Goal: Navigation & Orientation: Find specific page/section

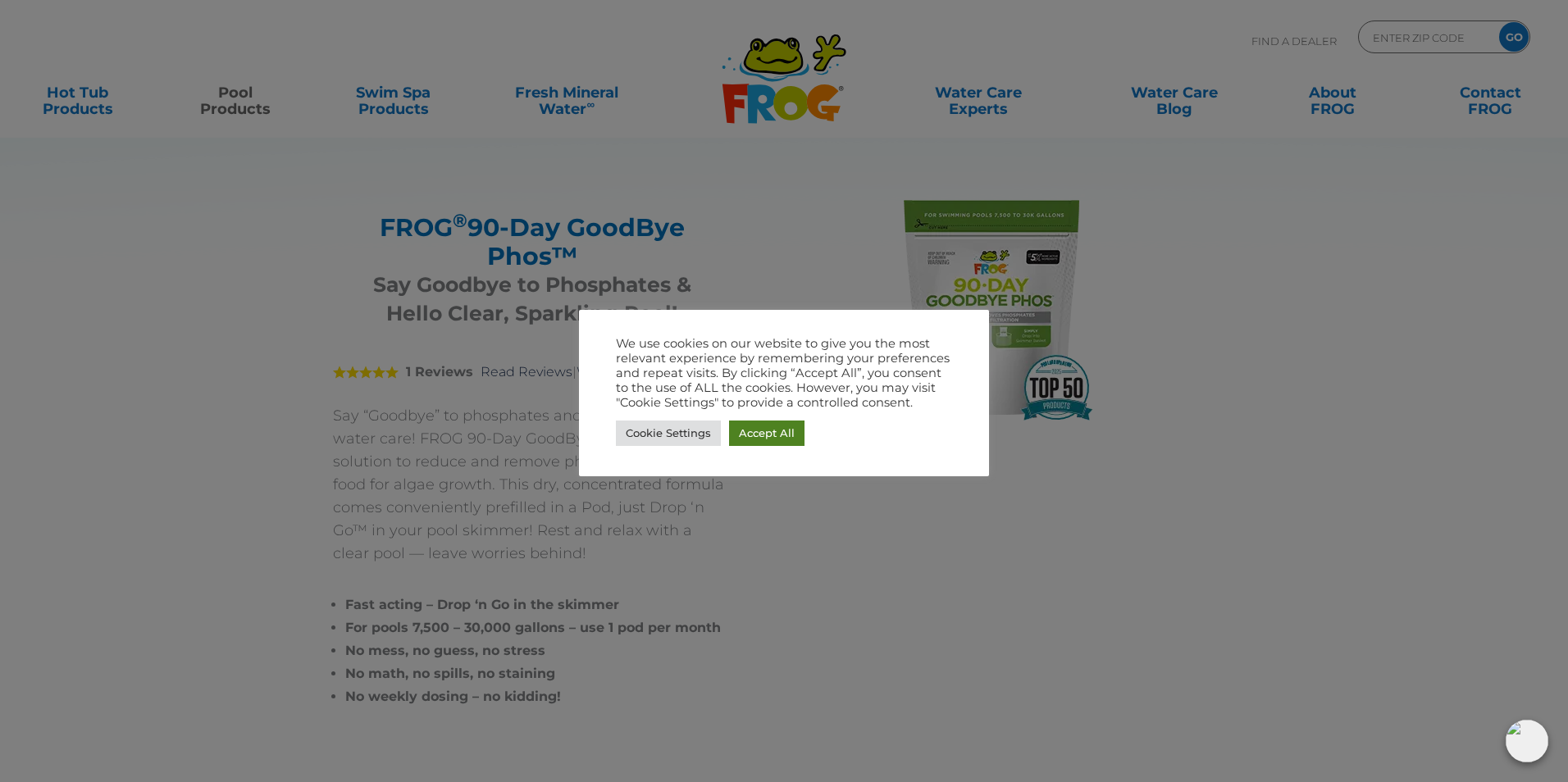
click at [759, 434] on link "Accept All" at bounding box center [767, 433] width 76 height 26
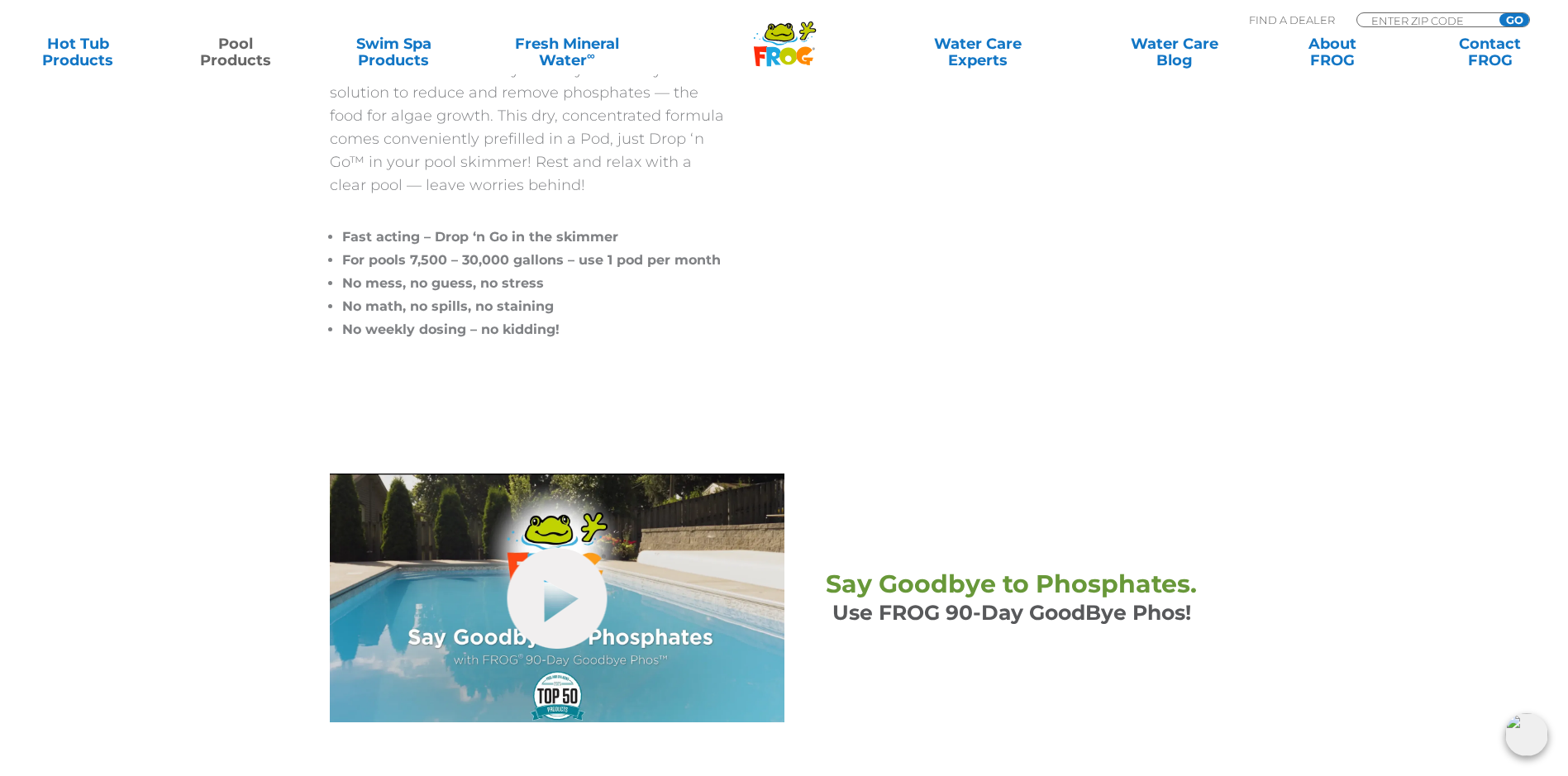
scroll to position [413, 0]
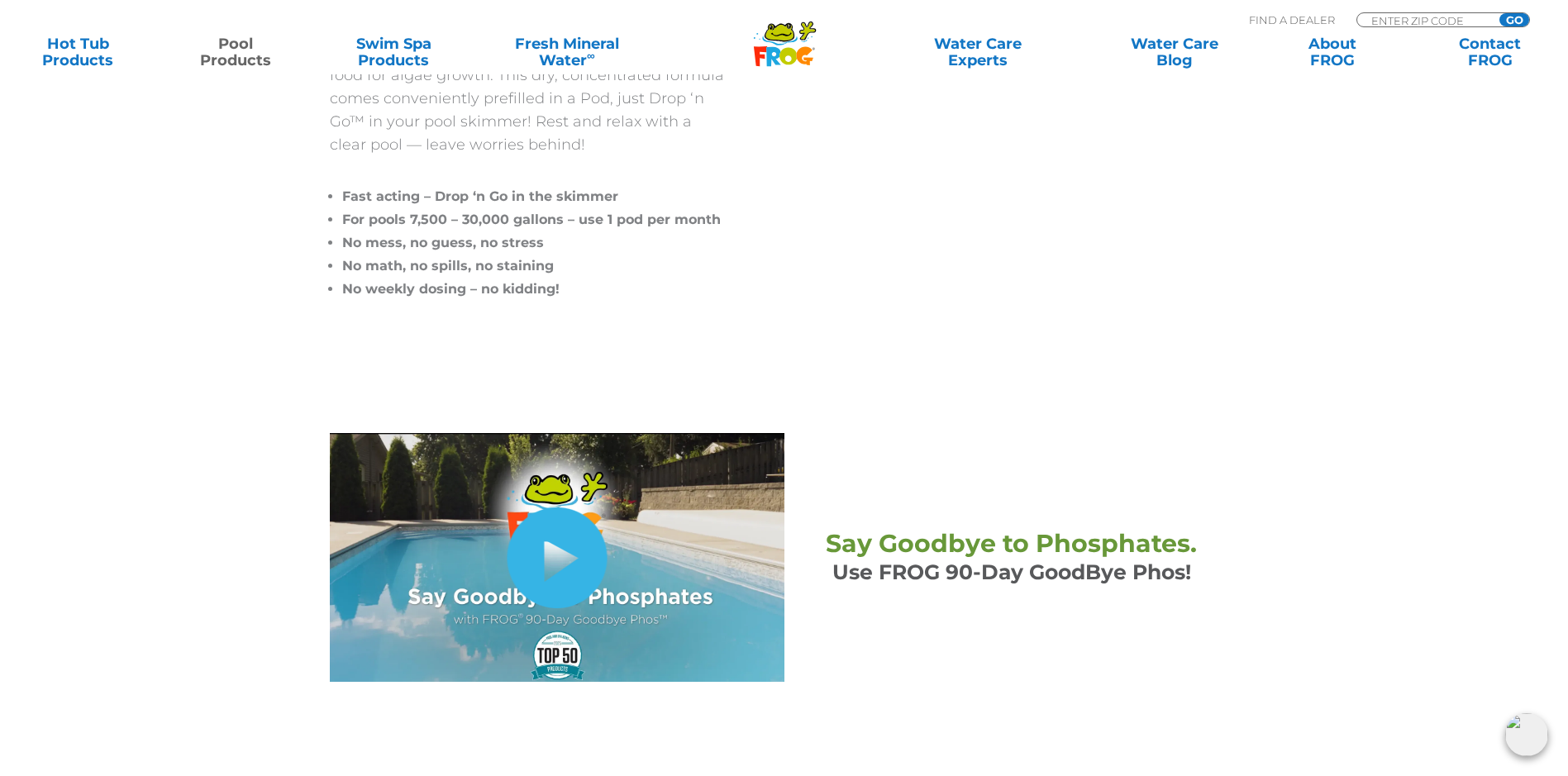
click at [549, 557] on link "hide-me" at bounding box center [556, 558] width 100 height 101
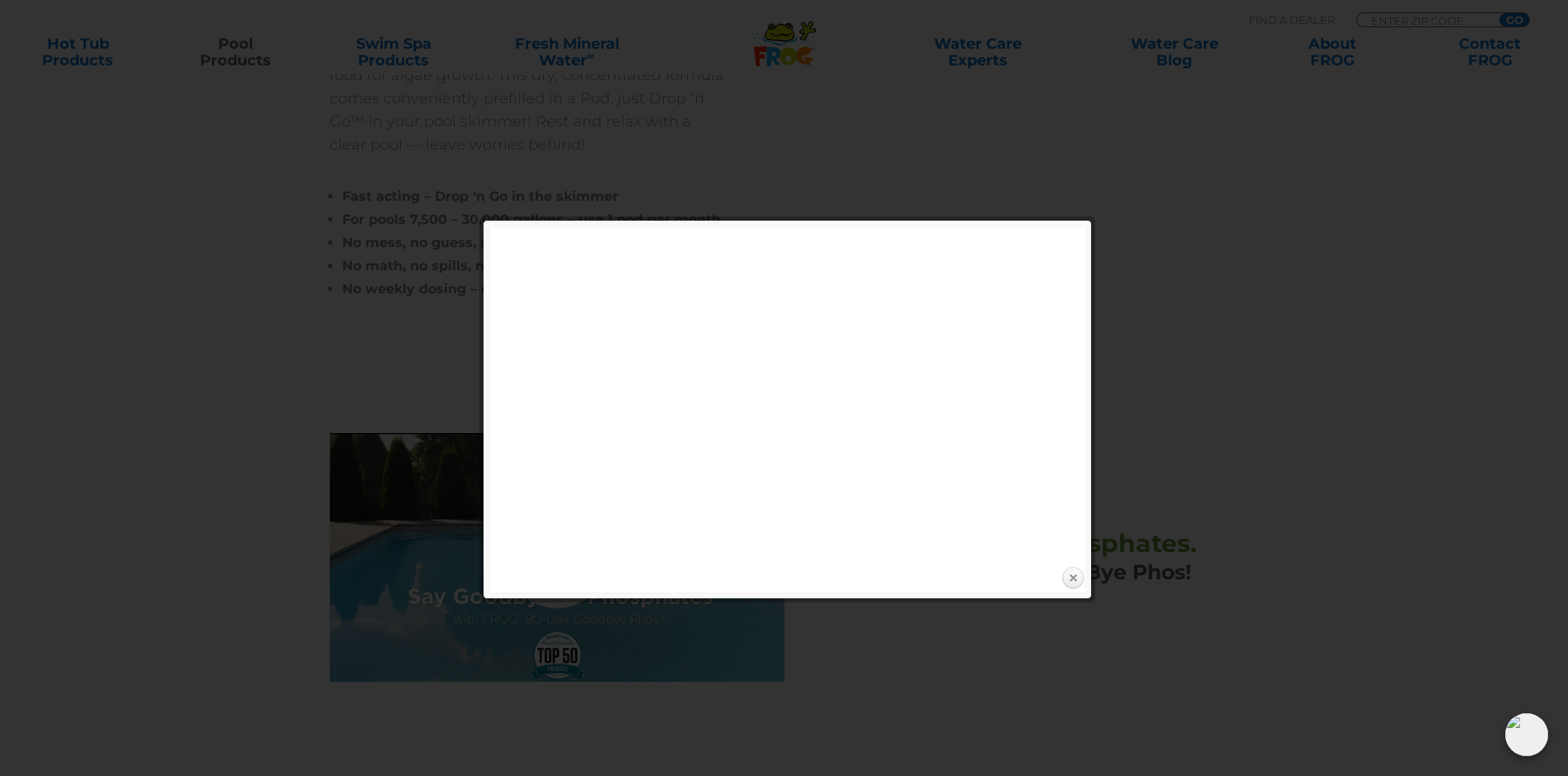
click at [1072, 578] on link "Close" at bounding box center [1073, 578] width 25 height 25
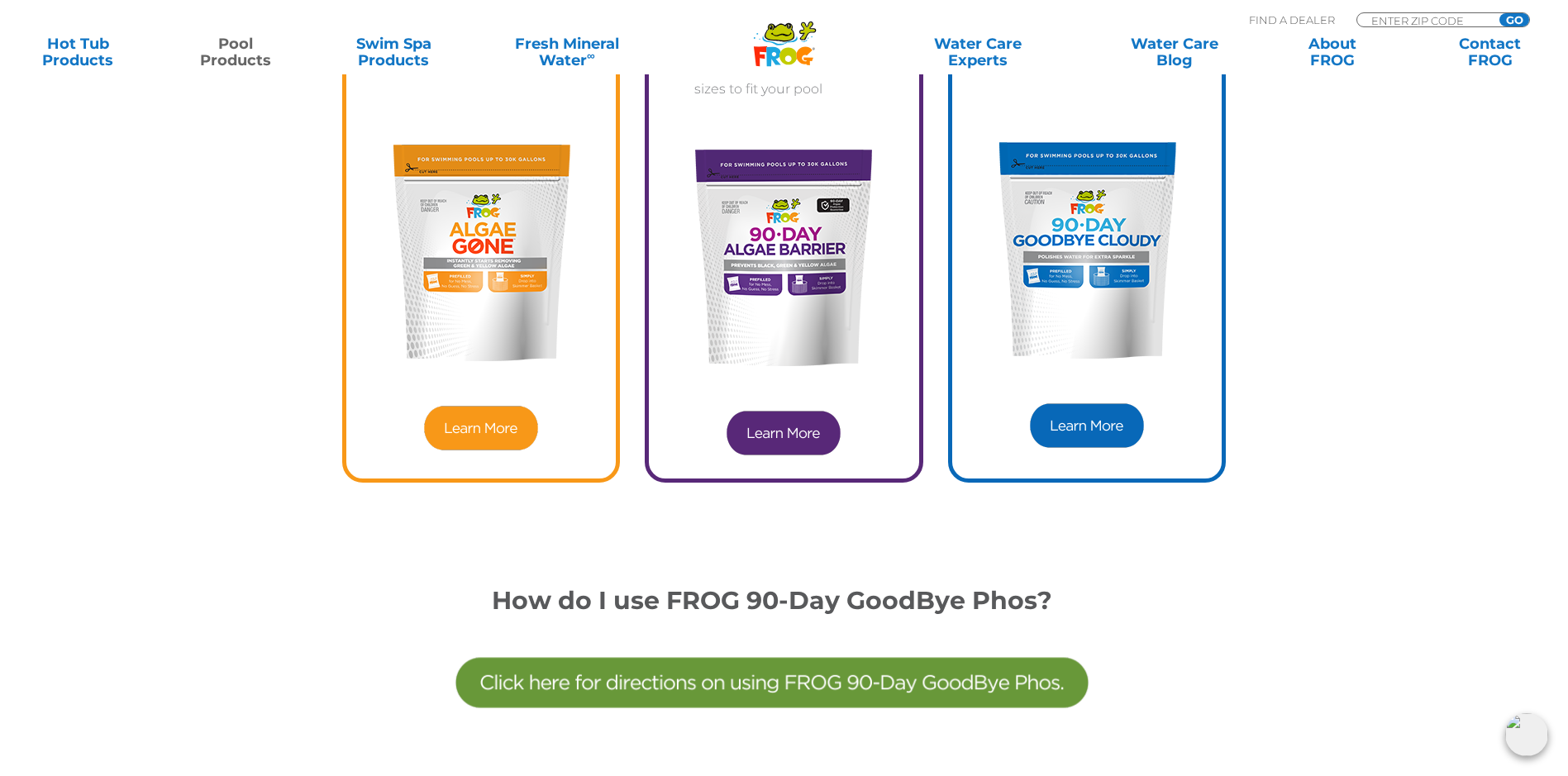
scroll to position [4713, 0]
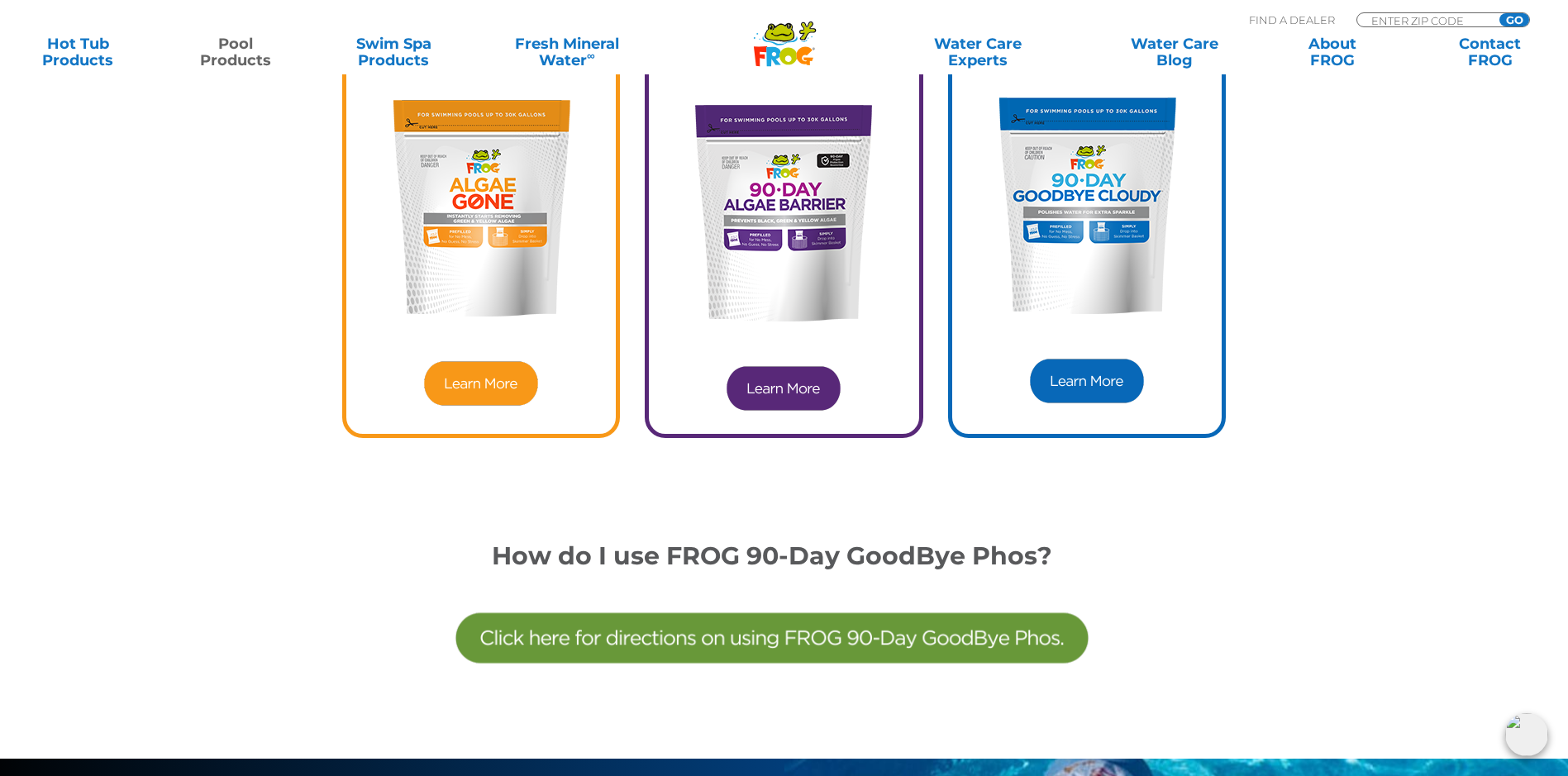
click at [782, 385] on img at bounding box center [784, 388] width 119 height 50
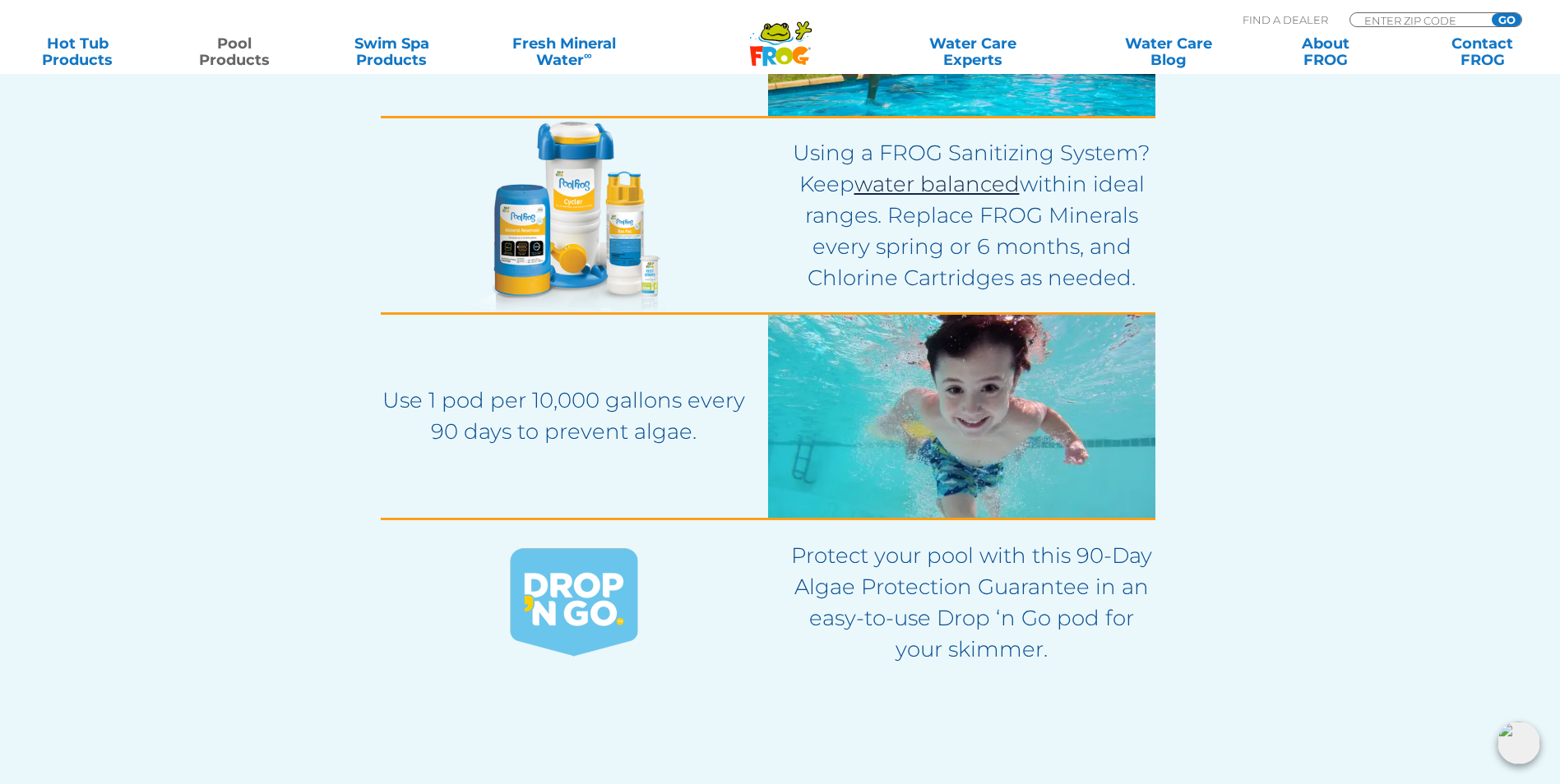
scroll to position [3052, 0]
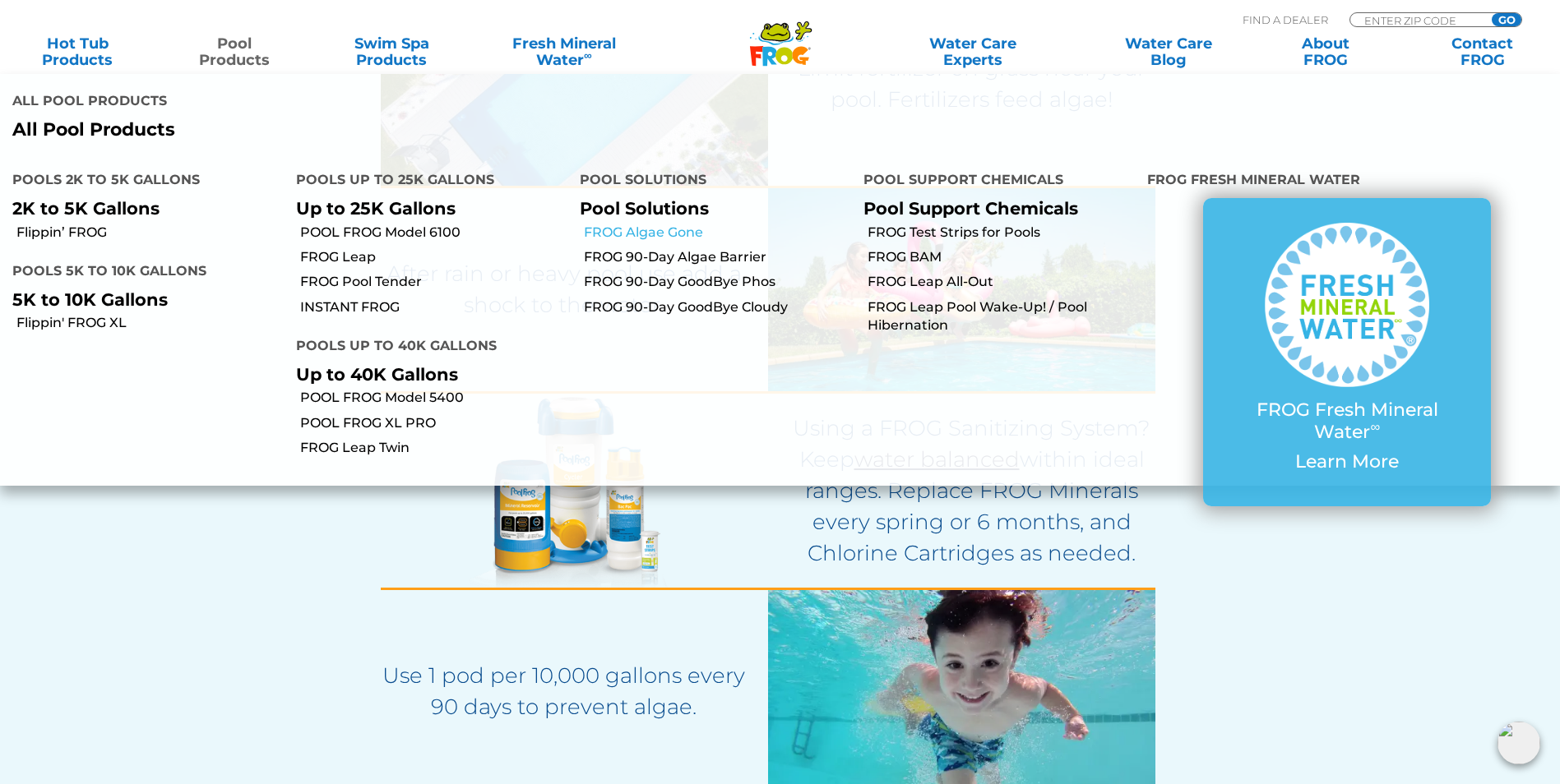
click at [684, 224] on link "FROG Algae Gone" at bounding box center [718, 233] width 268 height 18
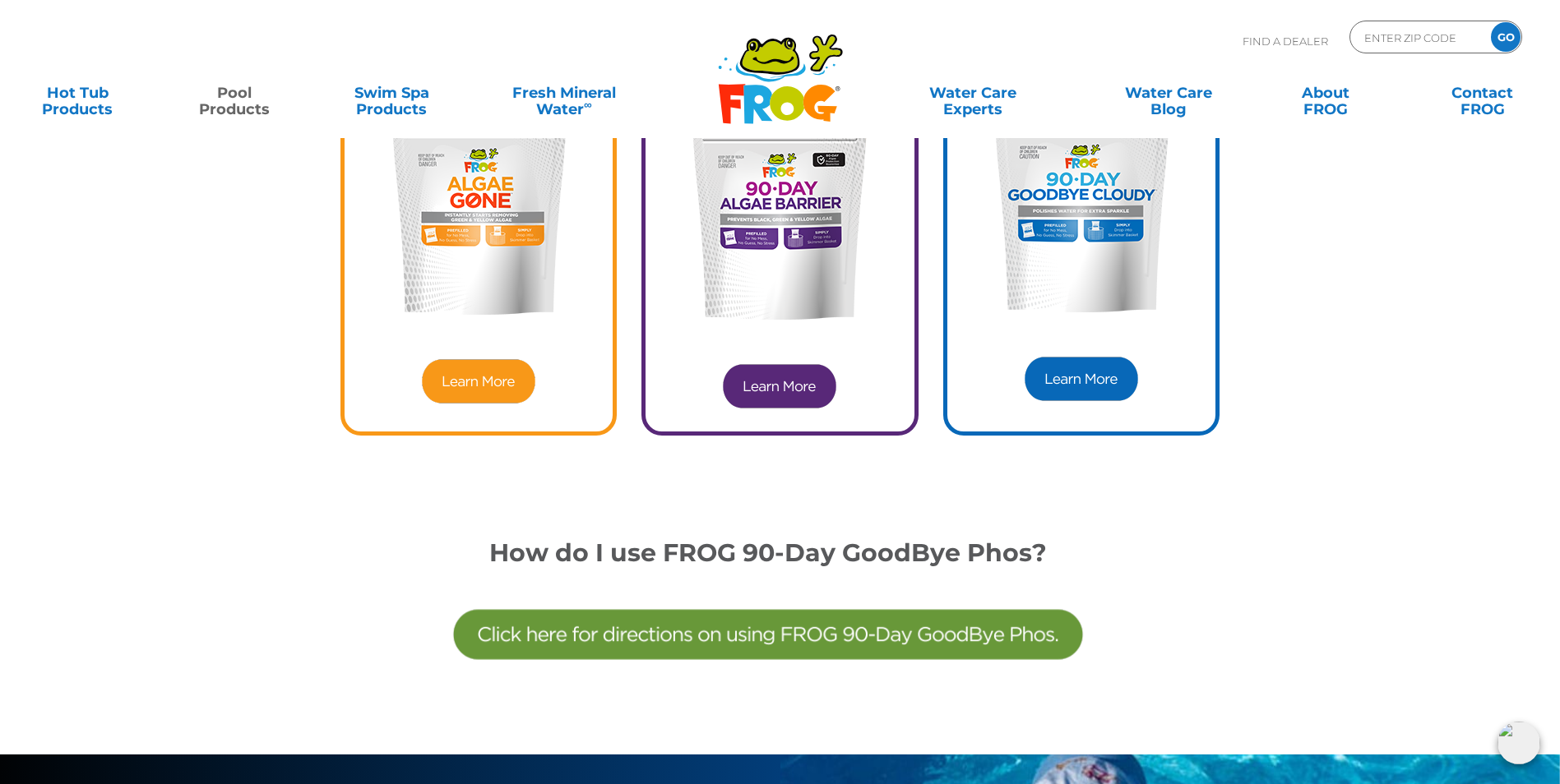
scroll to position [411, 0]
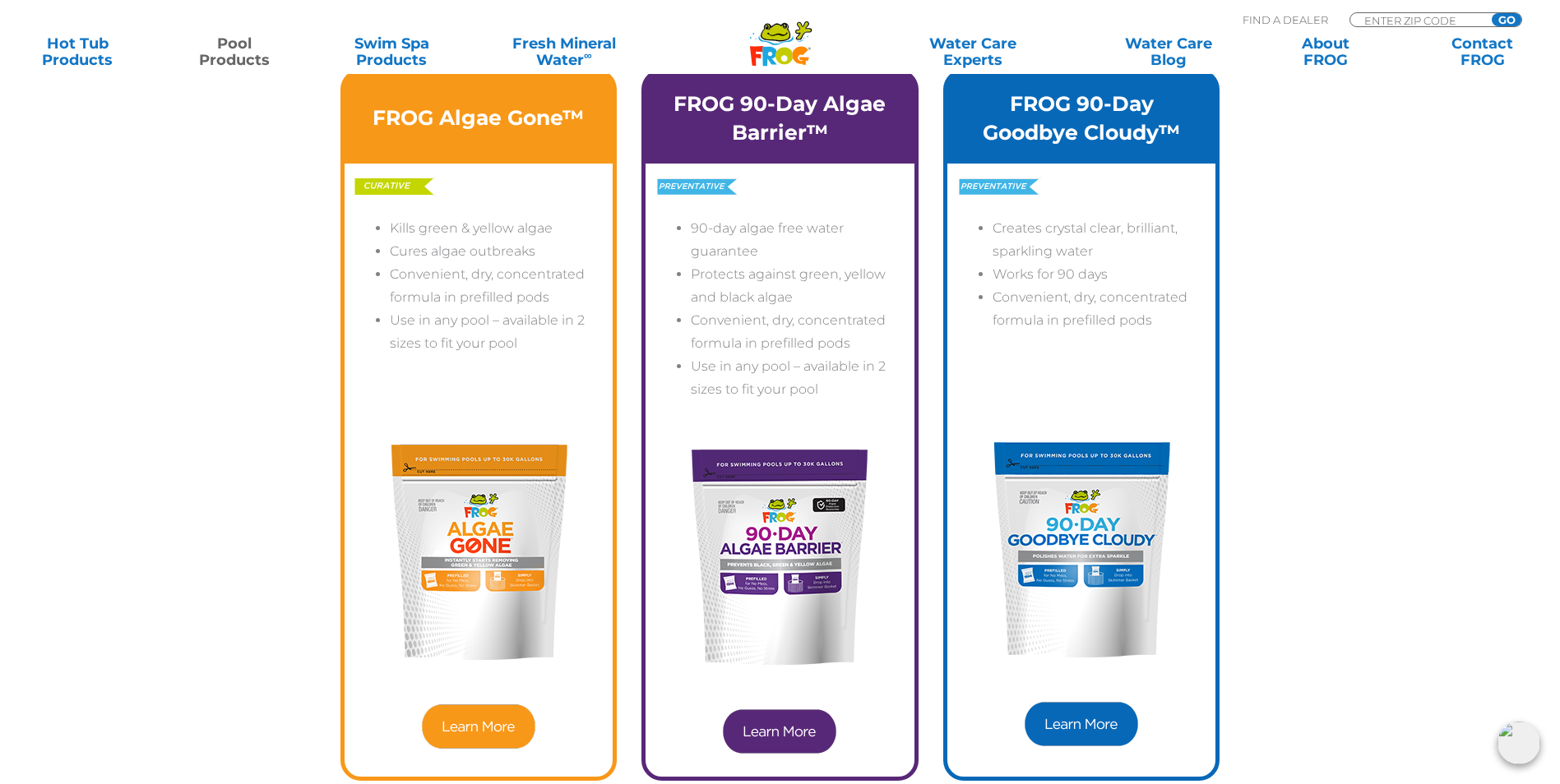
scroll to position [4358, 0]
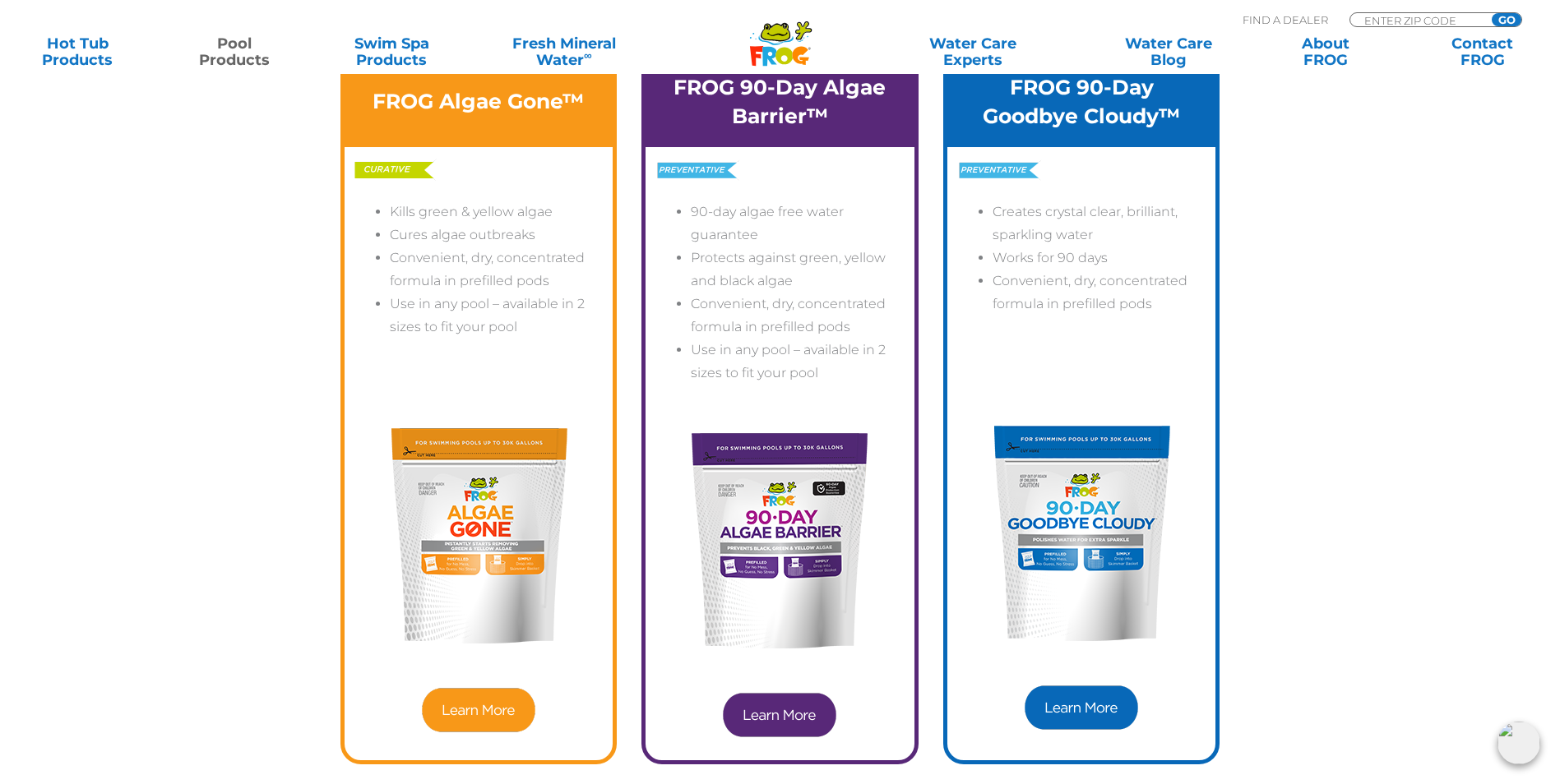
click at [479, 704] on img at bounding box center [479, 710] width 119 height 49
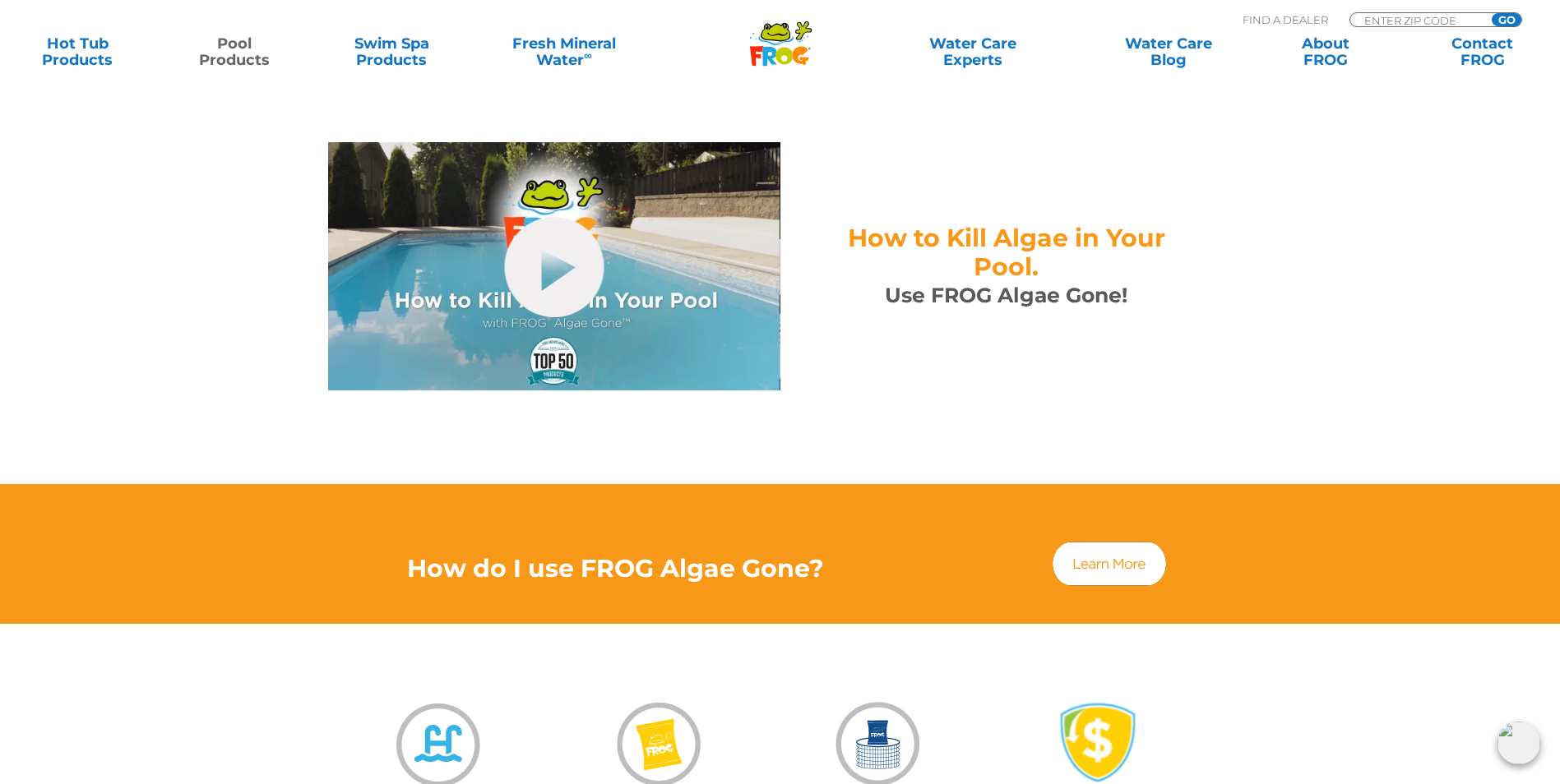
scroll to position [822, 0]
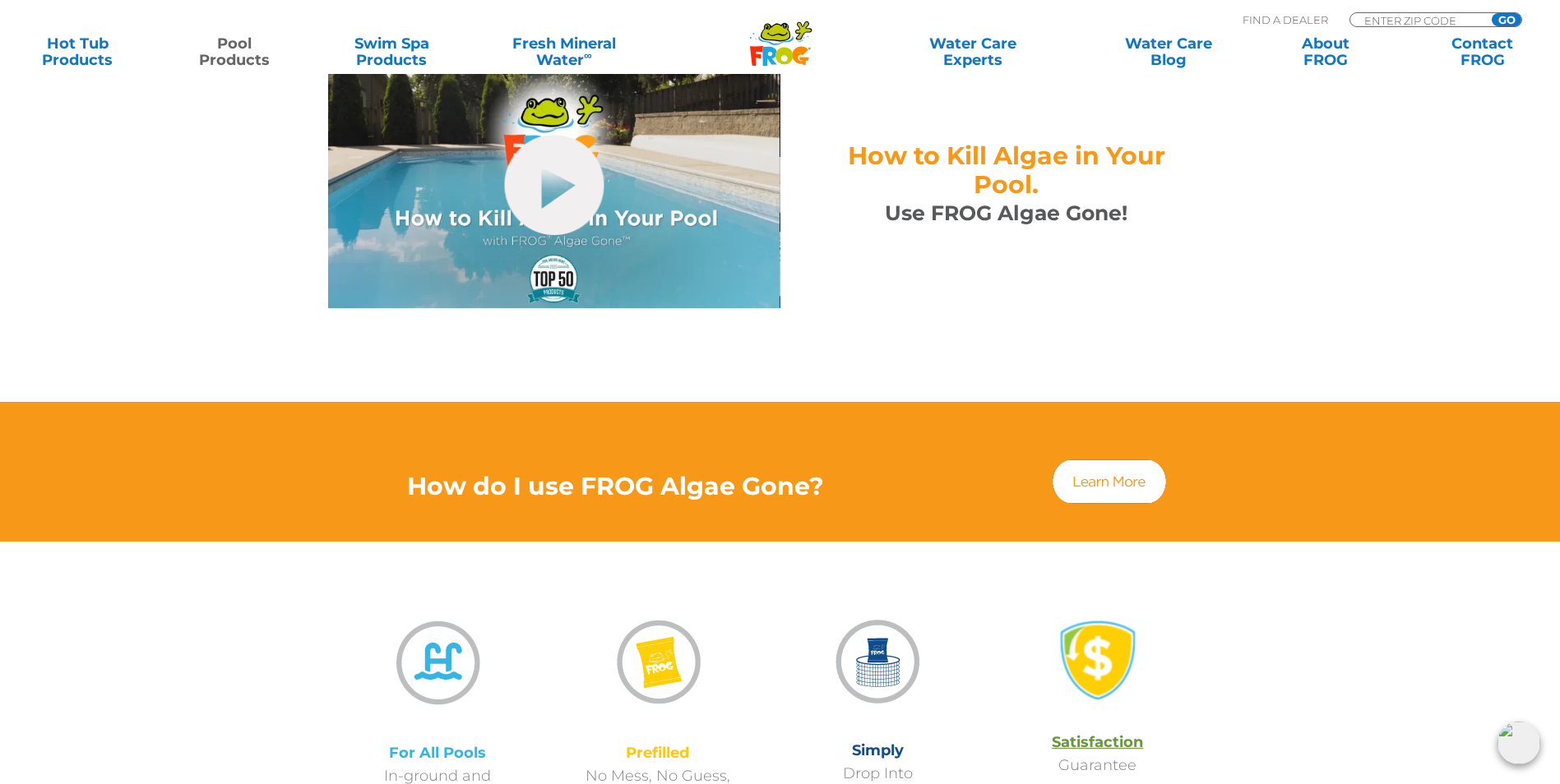
click at [1108, 459] on img at bounding box center [1109, 482] width 119 height 49
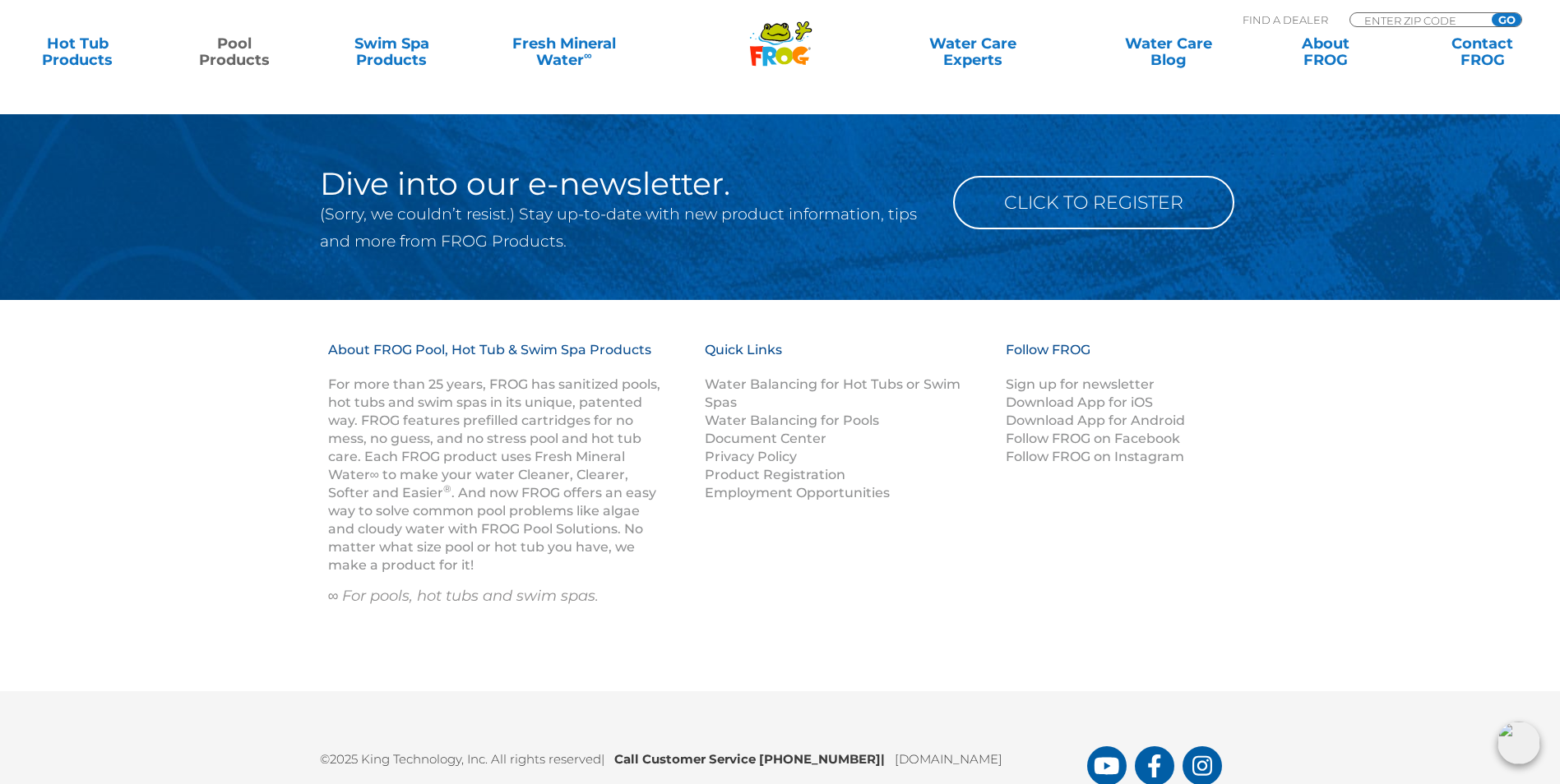
scroll to position [7372, 0]
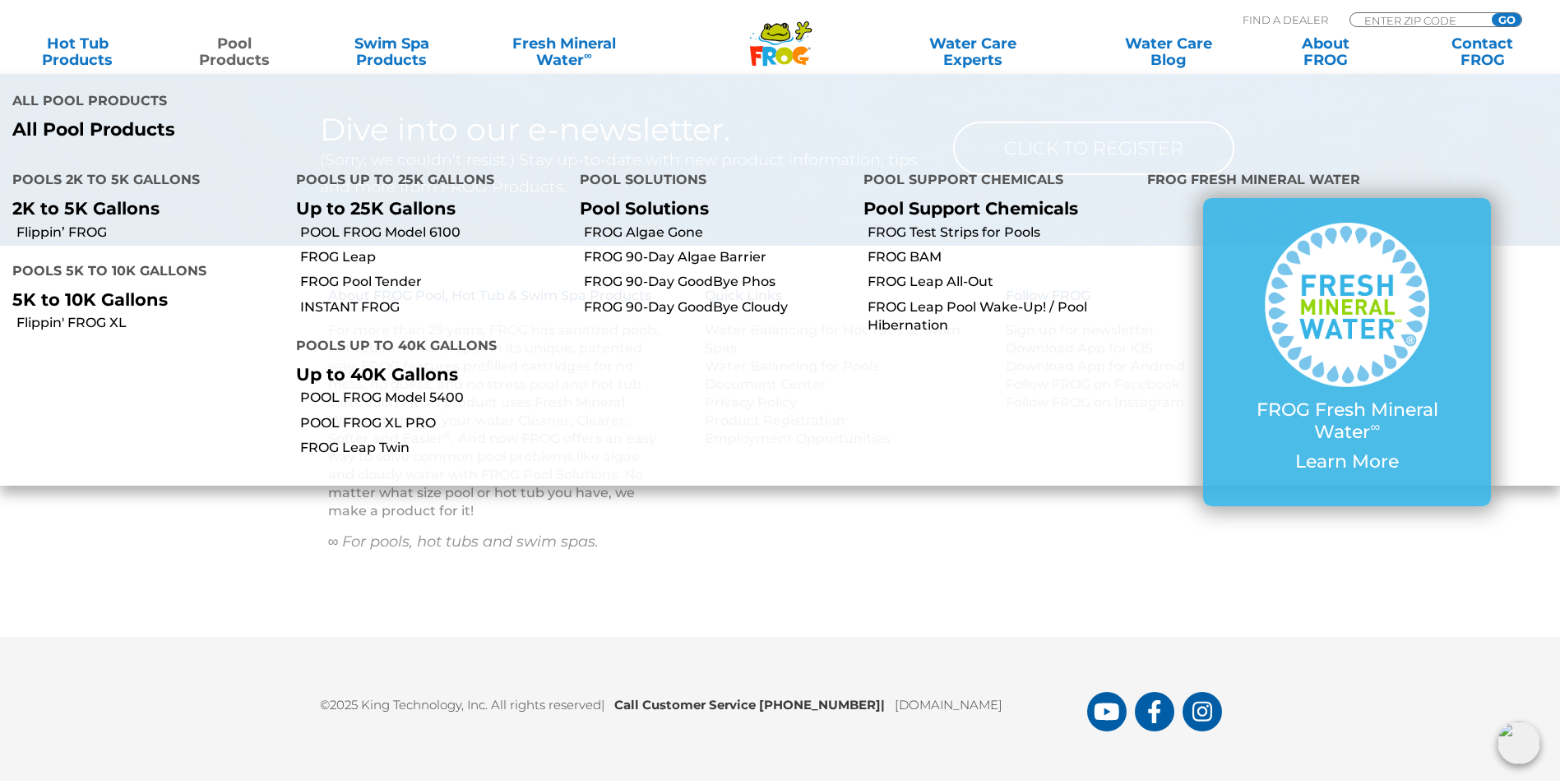
click at [240, 46] on link "Pool Products" at bounding box center [235, 51] width 122 height 33
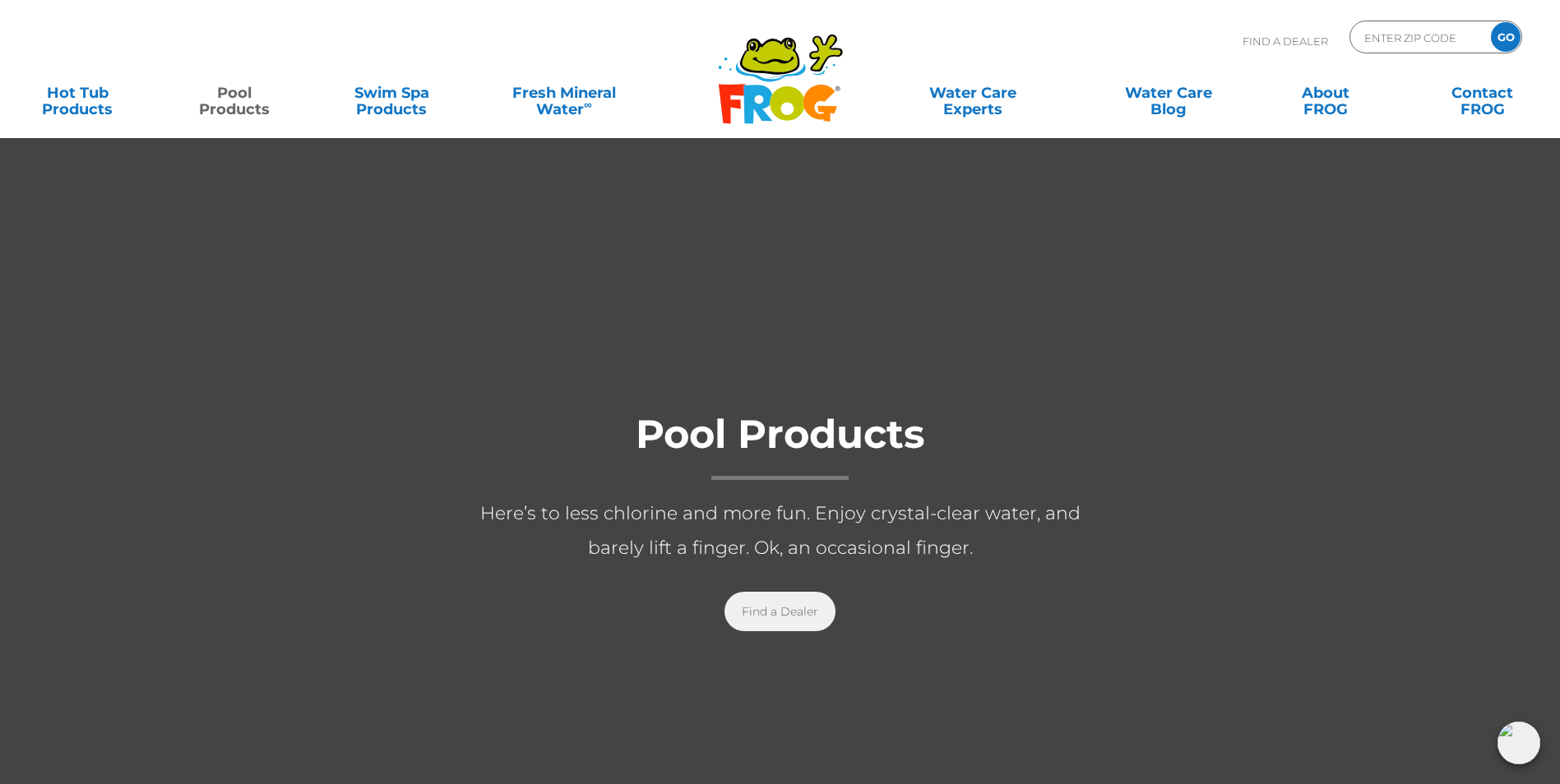
click at [775, 611] on link "Find a Dealer" at bounding box center [780, 612] width 111 height 40
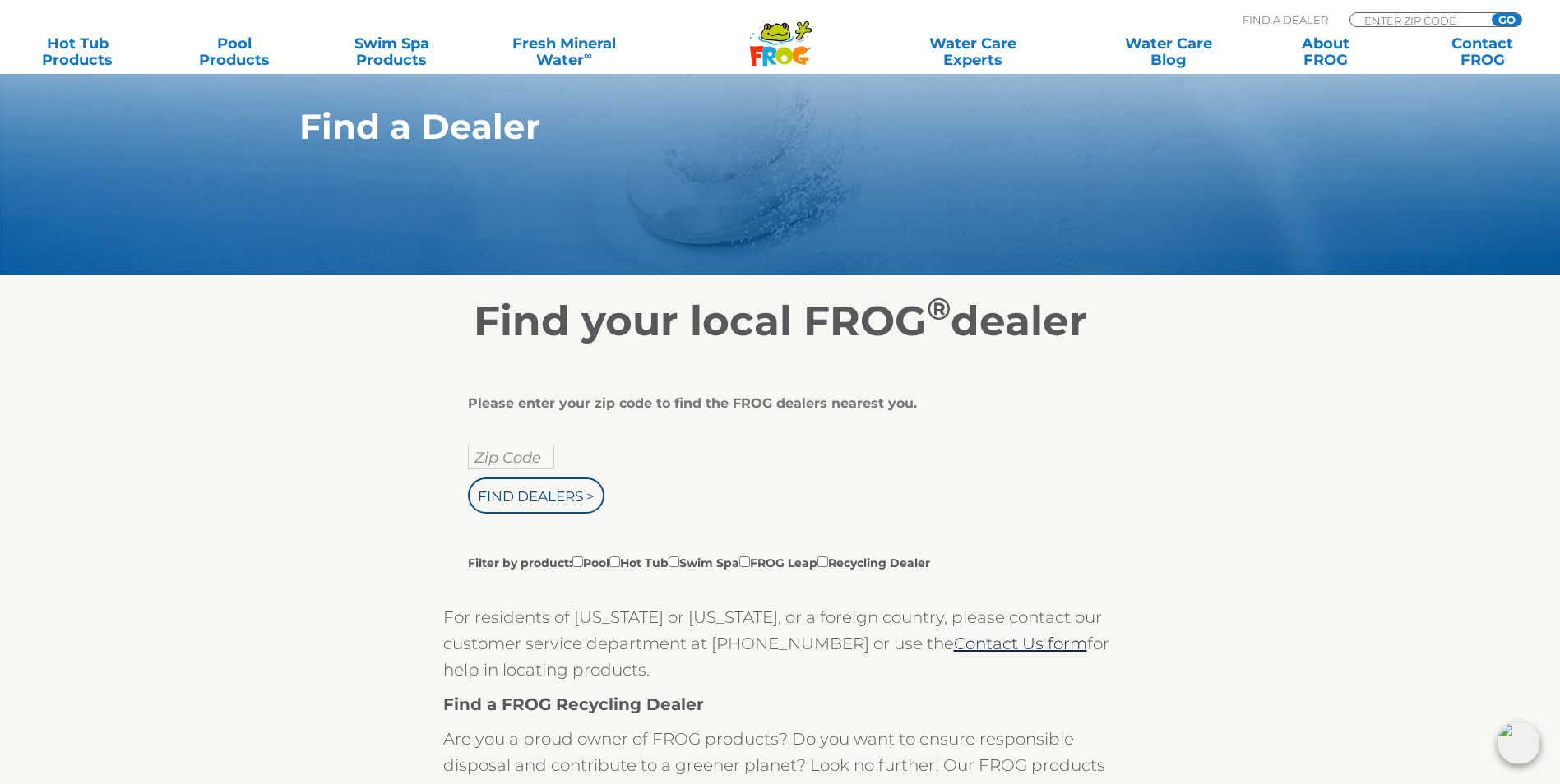
scroll to position [247, 0]
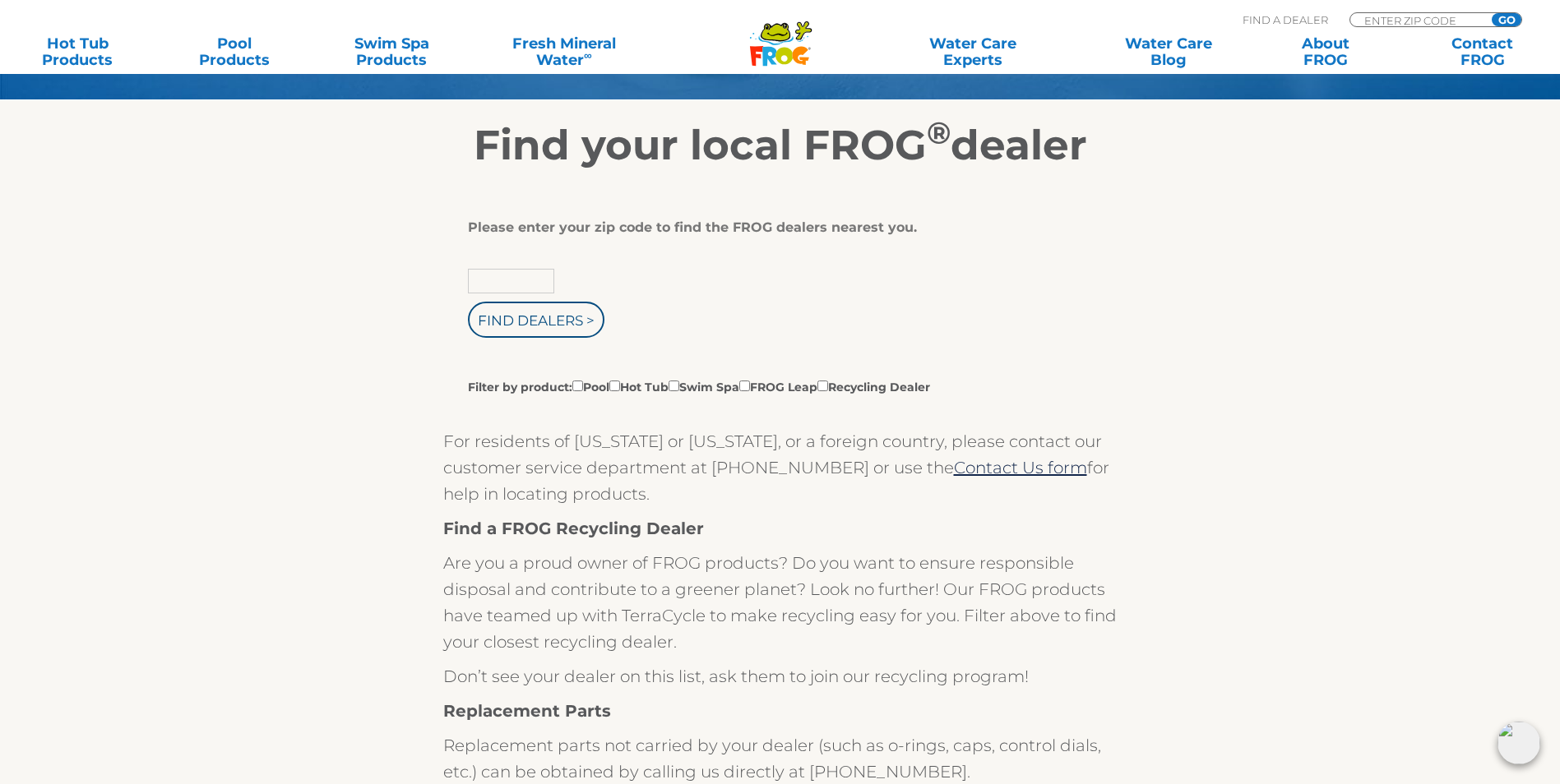
click at [514, 286] on input "text" at bounding box center [511, 281] width 86 height 25
type input "21234"
click at [517, 336] on input "Find Dealers >" at bounding box center [536, 320] width 137 height 36
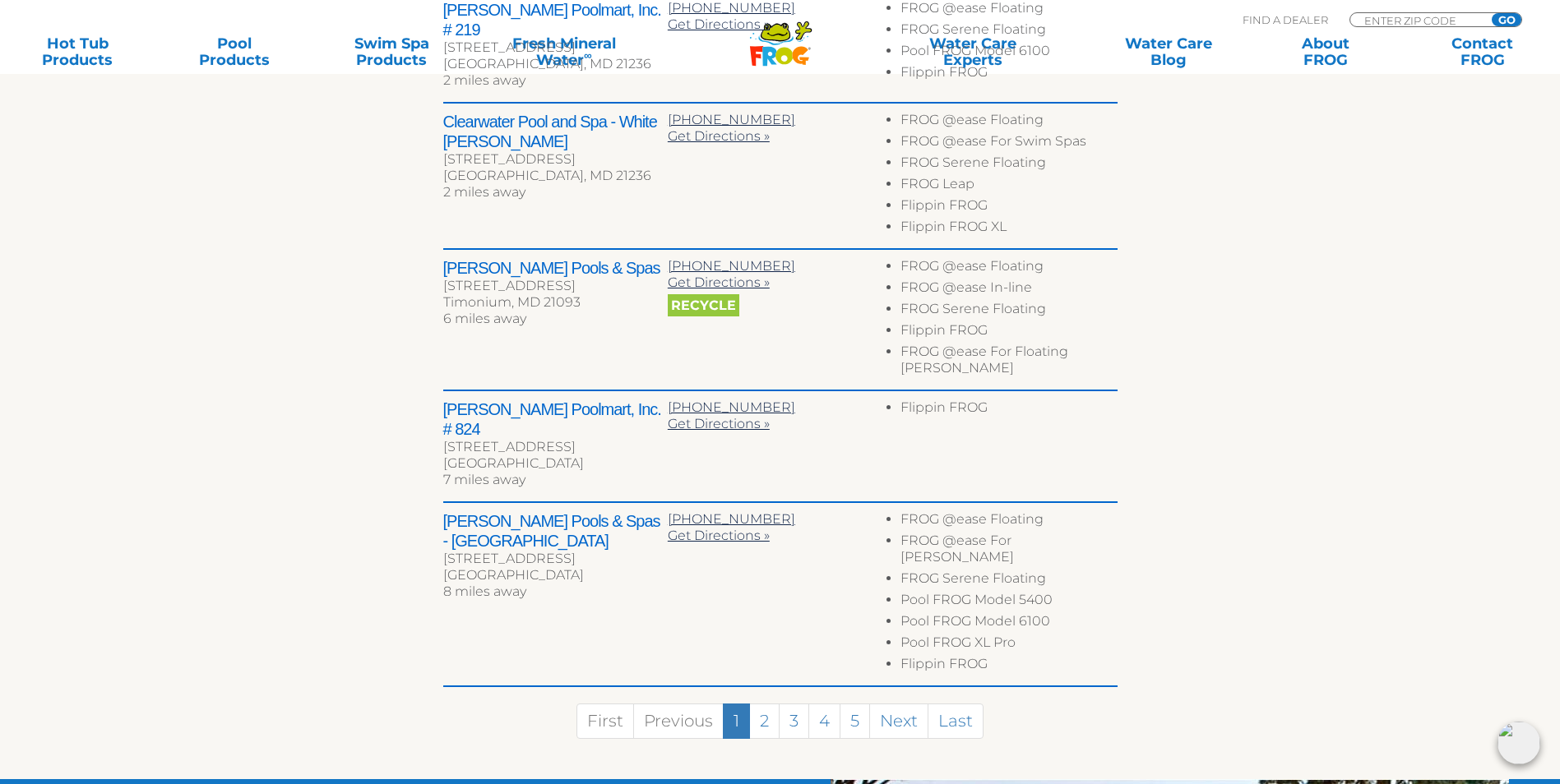
scroll to position [822, 0]
